Goal: Task Accomplishment & Management: Manage account settings

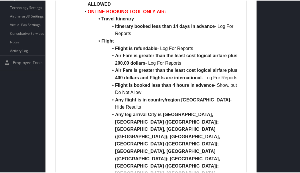
scroll to position [382, 0]
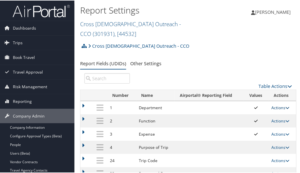
click at [276, 104] on link "Actions" at bounding box center [281, 106] width 18 height 5
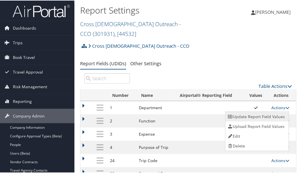
click at [255, 111] on link "Update Report Field Values" at bounding box center [257, 116] width 62 height 10
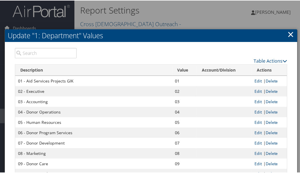
click at [289, 34] on link "×" at bounding box center [291, 33] width 7 height 11
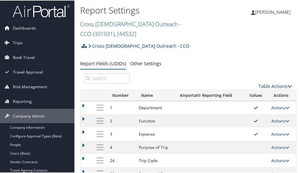
click at [278, 117] on link "Actions" at bounding box center [281, 119] width 18 height 5
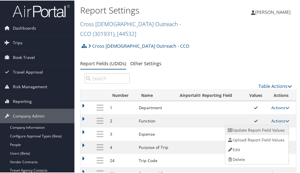
click at [268, 124] on link "Update Report Field Values" at bounding box center [257, 129] width 62 height 10
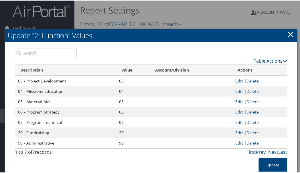
click at [293, 31] on link "×" at bounding box center [291, 33] width 7 height 11
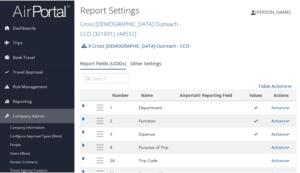
click at [272, 130] on link "Actions" at bounding box center [281, 132] width 18 height 5
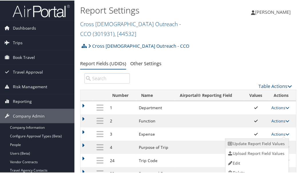
click at [267, 138] on link "Update Report Field Values" at bounding box center [257, 143] width 62 height 10
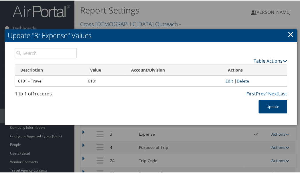
click at [290, 33] on link "×" at bounding box center [291, 33] width 7 height 11
